Goal: Information Seeking & Learning: Learn about a topic

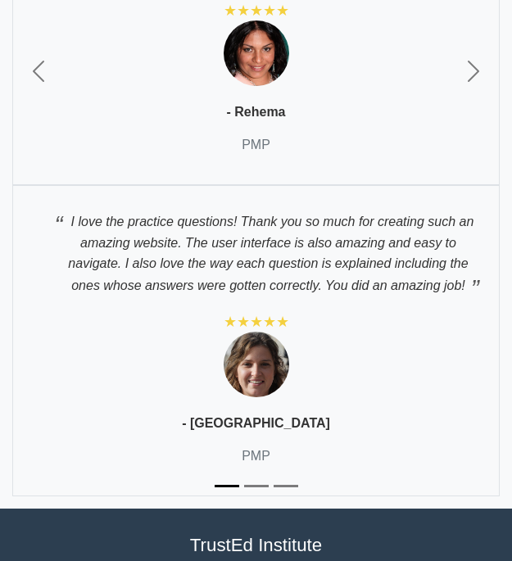
scroll to position [10218, 0]
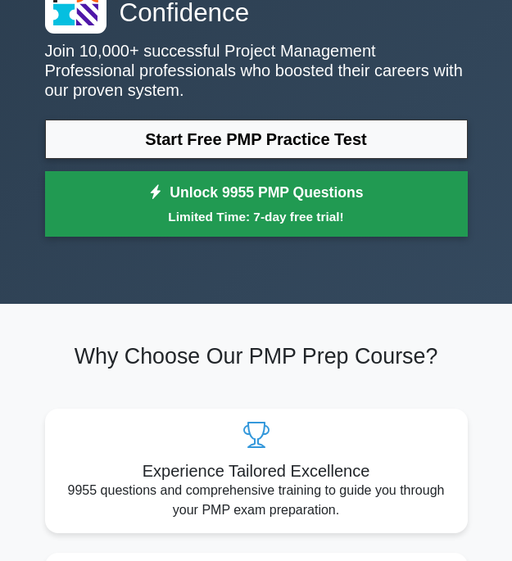
scroll to position [82, 0]
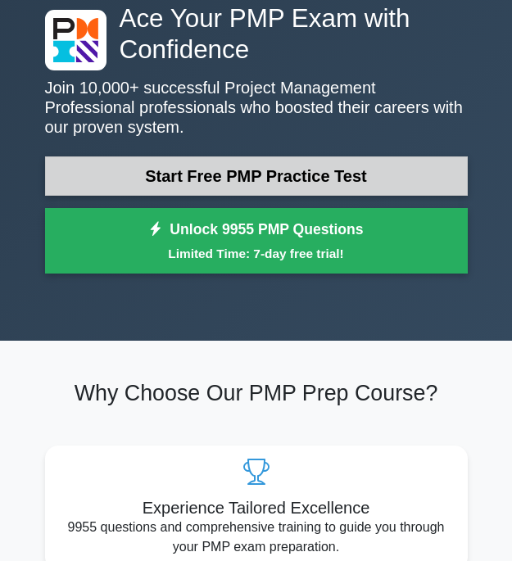
click at [267, 174] on link "Start Free PMP Practice Test" at bounding box center [256, 175] width 422 height 39
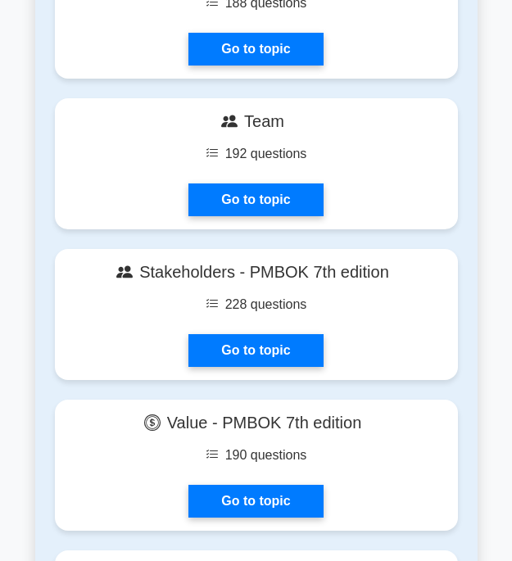
scroll to position [5796, 0]
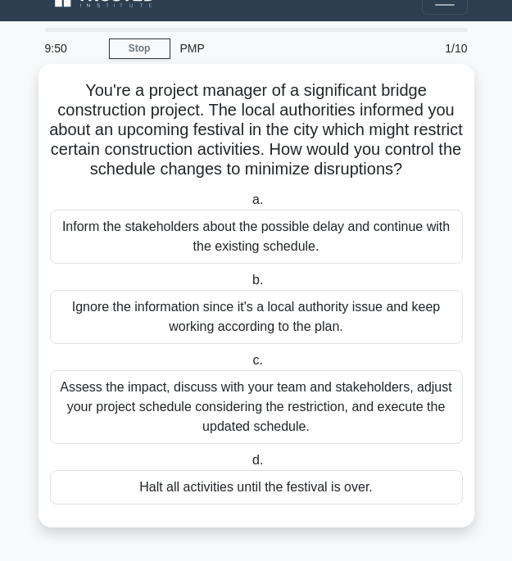
scroll to position [45, 0]
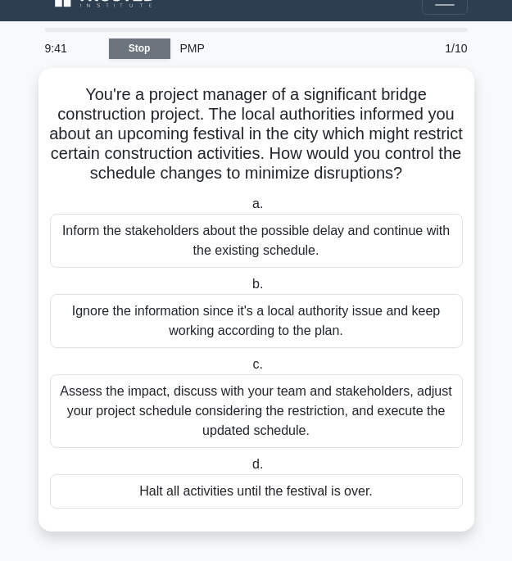
click at [157, 38] on link "Stop" at bounding box center [139, 48] width 61 height 20
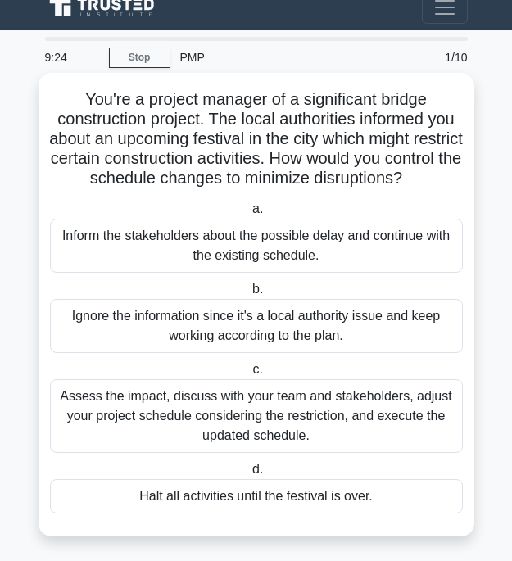
scroll to position [0, 0]
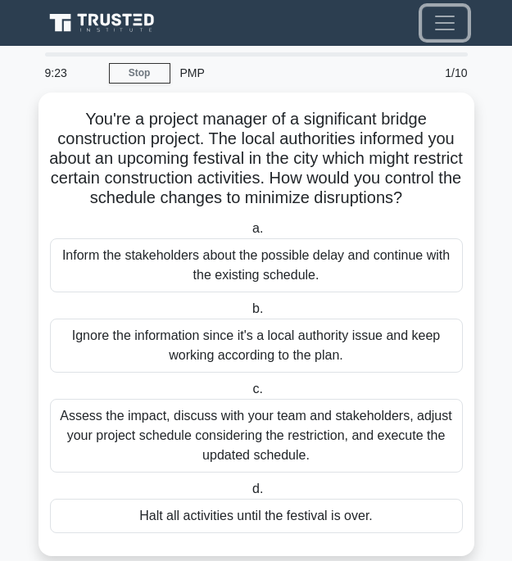
click at [445, 21] on span "Toggle navigation" at bounding box center [444, 23] width 25 height 25
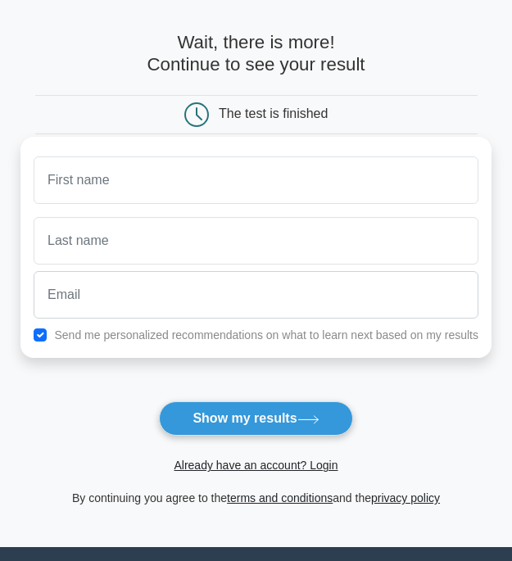
scroll to position [82, 0]
